Goal: Task Accomplishment & Management: Manage account settings

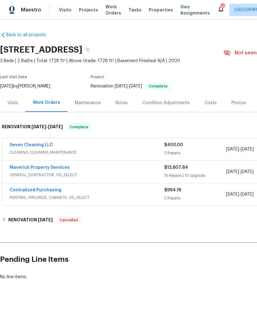
click at [234, 107] on div "Photos" at bounding box center [238, 103] width 29 height 18
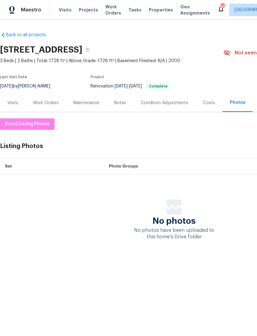
click at [60, 9] on span "Visits" at bounding box center [65, 10] width 13 height 6
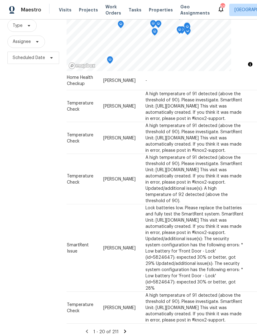
scroll to position [878, 56]
click at [0, 0] on icon at bounding box center [0, 0] width 0 height 0
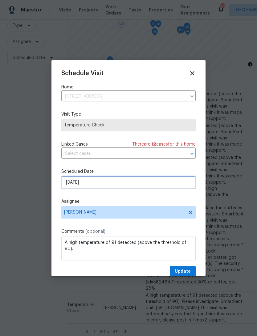
click at [121, 187] on input "8/16/2025" at bounding box center [128, 182] width 135 height 12
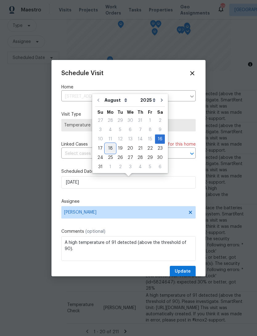
click at [111, 148] on div "18" at bounding box center [111, 148] width 10 height 9
type input "8/18/2025"
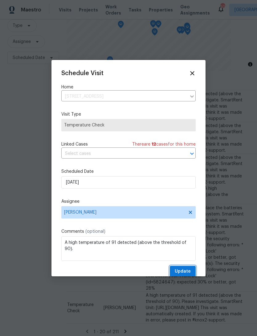
click at [189, 273] on span "Update" at bounding box center [183, 271] width 16 height 8
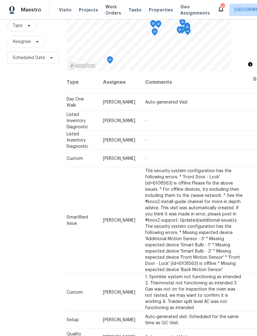
scroll to position [0, 56]
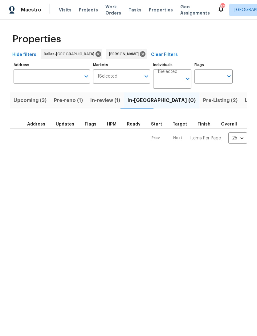
click at [64, 100] on span "Pre-reno (1)" at bounding box center [68, 100] width 29 height 9
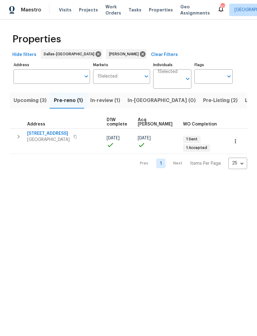
scroll to position [0, 100]
click at [203, 100] on span "Pre-Listing (2)" at bounding box center [220, 100] width 35 height 9
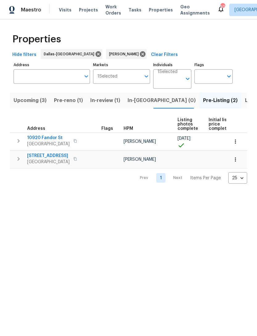
click at [135, 103] on span "In-reno (0)" at bounding box center [162, 100] width 68 height 9
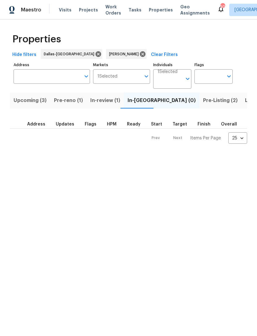
click at [27, 99] on span "Upcoming (3)" at bounding box center [30, 100] width 33 height 9
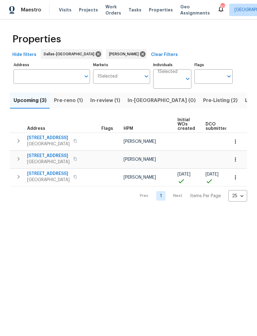
click at [234, 142] on icon "button" at bounding box center [236, 141] width 6 height 6
click at [240, 125] on div at bounding box center [128, 168] width 257 height 336
click at [235, 144] on icon "button" at bounding box center [236, 141] width 6 height 6
click at [212, 220] on div at bounding box center [128, 168] width 257 height 336
click at [40, 136] on span "568 S Birch St" at bounding box center [48, 138] width 43 height 6
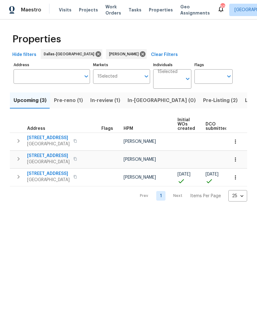
click at [40, 140] on span "568 S Birch St" at bounding box center [48, 138] width 43 height 6
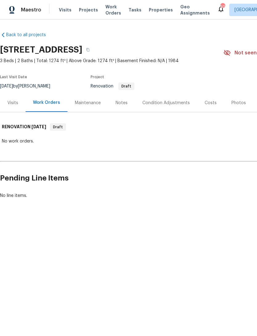
click at [177, 100] on div "Condition Adjustments" at bounding box center [167, 103] width 48 height 6
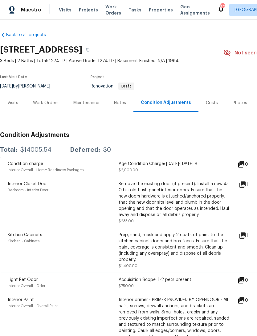
click at [14, 103] on div "Visits" at bounding box center [12, 103] width 11 height 6
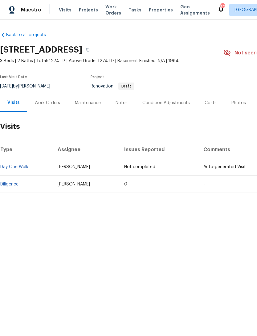
click at [207, 103] on div "Costs" at bounding box center [211, 103] width 12 height 6
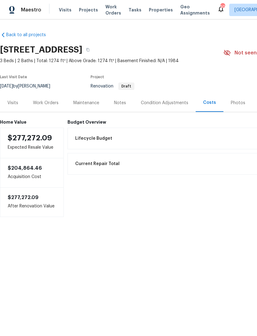
click at [179, 102] on div "Condition Adjustments" at bounding box center [165, 103] width 48 height 6
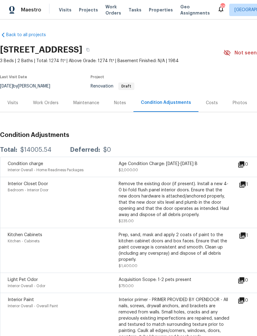
click at [244, 238] on icon at bounding box center [243, 235] width 6 height 6
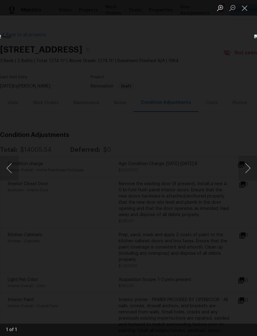
click at [245, 172] on button "Next image" at bounding box center [248, 168] width 19 height 25
click at [243, 7] on button "Close lightbox" at bounding box center [245, 7] width 12 height 11
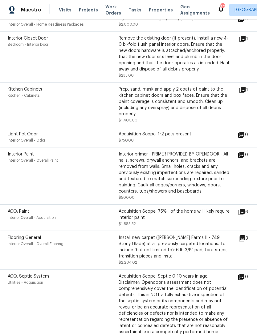
scroll to position [146, 0]
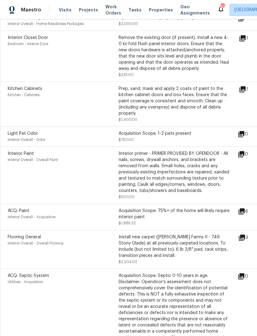
click at [245, 212] on icon at bounding box center [242, 211] width 6 height 6
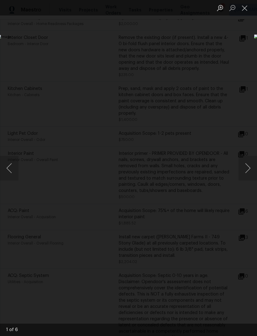
click at [250, 170] on button "Next image" at bounding box center [248, 168] width 19 height 25
click at [248, 169] on button "Next image" at bounding box center [248, 168] width 19 height 25
click at [248, 170] on button "Next image" at bounding box center [248, 168] width 19 height 25
click at [249, 171] on button "Next image" at bounding box center [248, 168] width 19 height 25
click at [247, 9] on button "Close lightbox" at bounding box center [245, 7] width 12 height 11
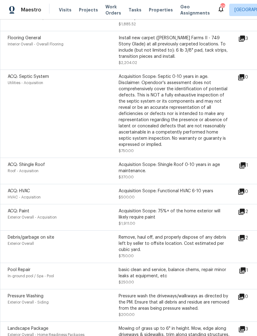
scroll to position [345, 0]
click at [245, 214] on icon at bounding box center [242, 211] width 6 height 6
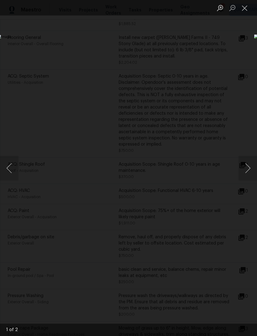
click at [245, 7] on button "Close lightbox" at bounding box center [245, 7] width 12 height 11
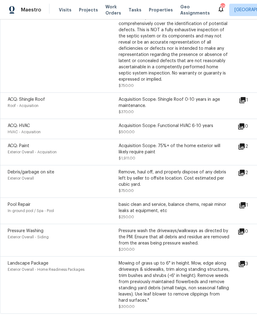
scroll to position [410, 0]
click at [246, 208] on icon at bounding box center [243, 205] width 6 height 6
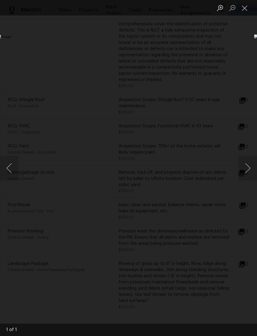
click at [244, 7] on button "Close lightbox" at bounding box center [245, 7] width 12 height 11
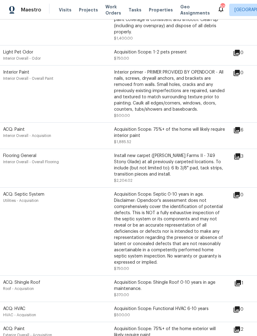
scroll to position [212, 3]
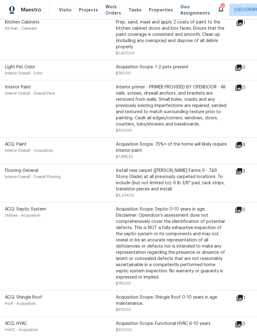
click at [243, 172] on icon at bounding box center [239, 170] width 7 height 7
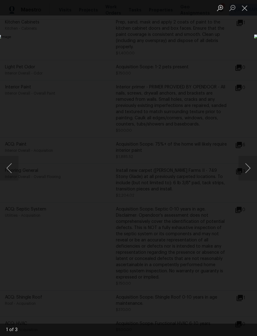
click at [248, 170] on button "Next image" at bounding box center [248, 168] width 19 height 25
click at [248, 169] on button "Next image" at bounding box center [248, 168] width 19 height 25
click at [245, 8] on button "Close lightbox" at bounding box center [245, 7] width 12 height 11
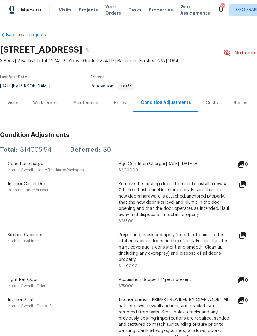
scroll to position [0, 0]
click at [20, 105] on div "Visits" at bounding box center [13, 103] width 26 height 18
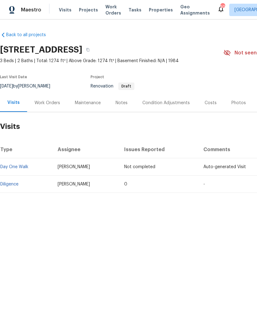
click at [13, 185] on link "Diligence" at bounding box center [9, 184] width 18 height 4
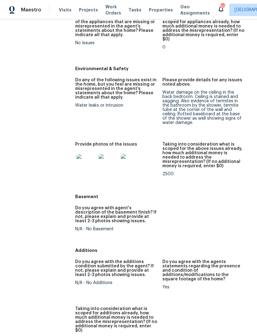
scroll to position [771, 0]
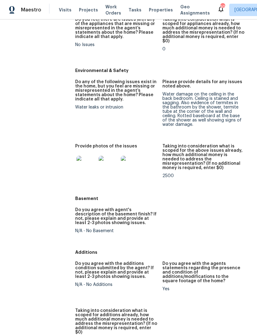
click at [77, 156] on img at bounding box center [87, 166] width 20 height 20
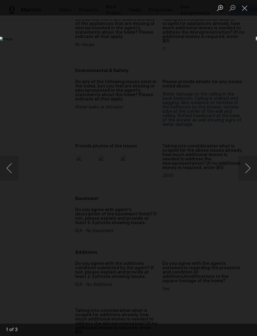
click at [249, 168] on button "Next image" at bounding box center [248, 168] width 19 height 25
click at [246, 168] on button "Next image" at bounding box center [248, 168] width 19 height 25
click at [246, 165] on button "Next image" at bounding box center [248, 168] width 19 height 25
click at [245, 9] on button "Close lightbox" at bounding box center [245, 7] width 12 height 11
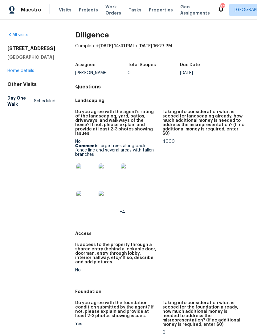
scroll to position [0, 0]
click at [18, 35] on link "All visits" at bounding box center [17, 35] width 21 height 4
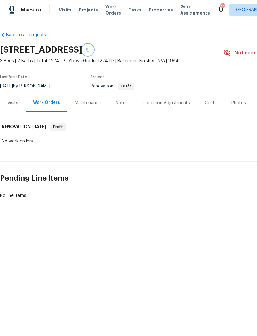
click at [90, 49] on icon "button" at bounding box center [87, 49] width 3 height 3
